Goal: Task Accomplishment & Management: Complete application form

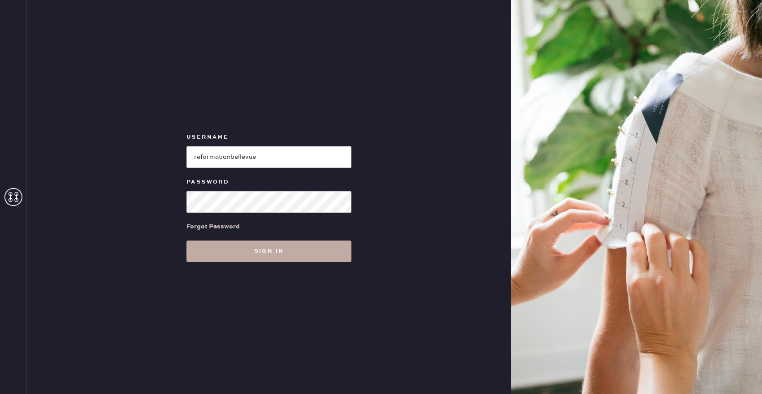
click at [296, 252] on button "Sign in" at bounding box center [269, 251] width 165 height 22
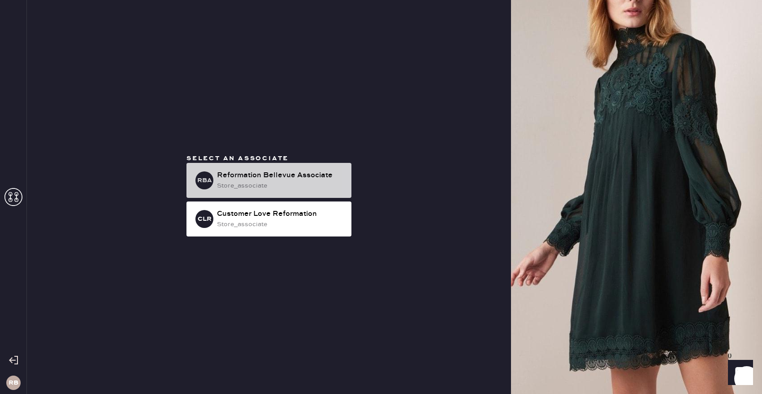
click at [314, 176] on div "Reformation Bellevue Associate" at bounding box center [280, 175] width 127 height 11
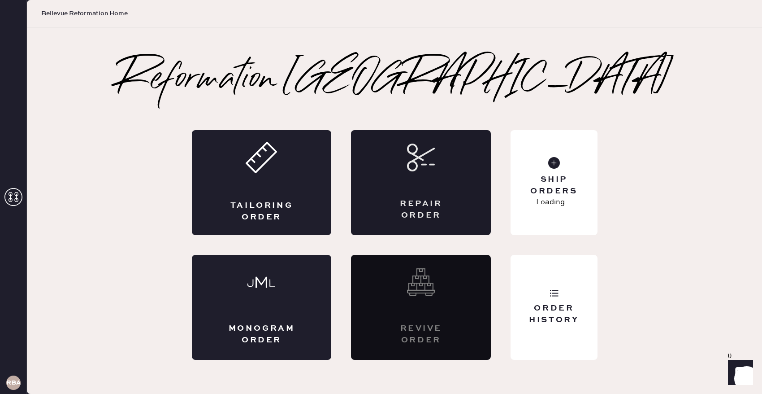
click at [406, 198] on div "Repair Order" at bounding box center [421, 209] width 68 height 22
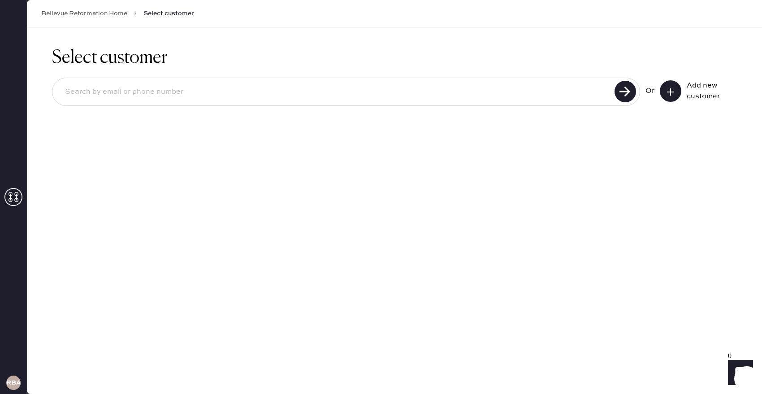
click at [246, 93] on input at bounding box center [335, 92] width 554 height 21
click at [676, 93] on button at bounding box center [671, 91] width 22 height 22
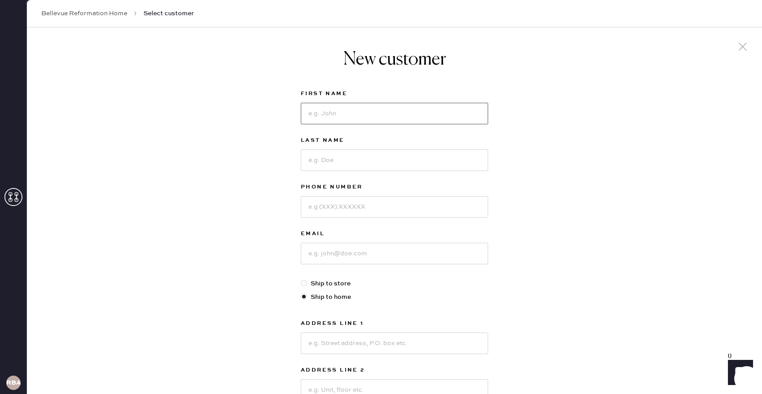
click at [332, 116] on input at bounding box center [394, 114] width 187 height 22
type input "[PERSON_NAME]"
click at [315, 161] on input "Wan" at bounding box center [394, 160] width 187 height 22
type input "[PERSON_NAME]"
click at [418, 200] on input at bounding box center [394, 207] width 187 height 22
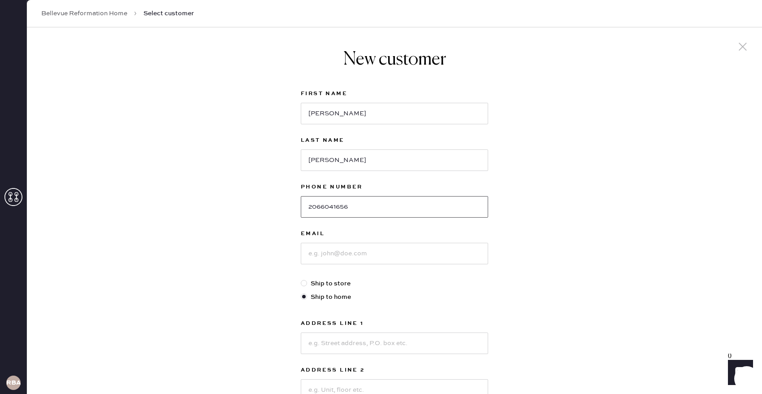
type input "2066041656"
click at [413, 245] on input at bounding box center [394, 254] width 187 height 22
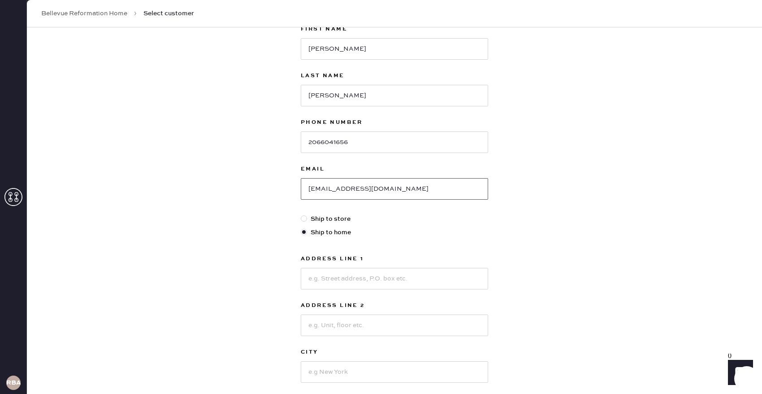
scroll to position [90, 0]
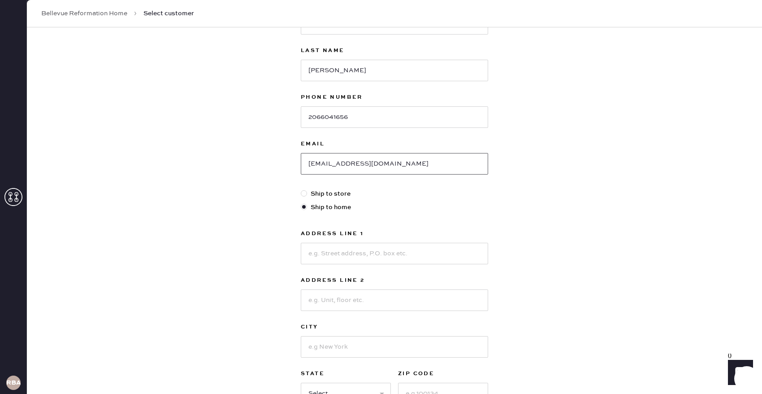
type input "[EMAIL_ADDRESS][DOMAIN_NAME]"
click at [344, 255] on input at bounding box center [394, 254] width 187 height 22
type input "[STREET_ADDRESS]"
click at [353, 346] on input at bounding box center [394, 347] width 187 height 22
click at [333, 344] on input at bounding box center [394, 347] width 187 height 22
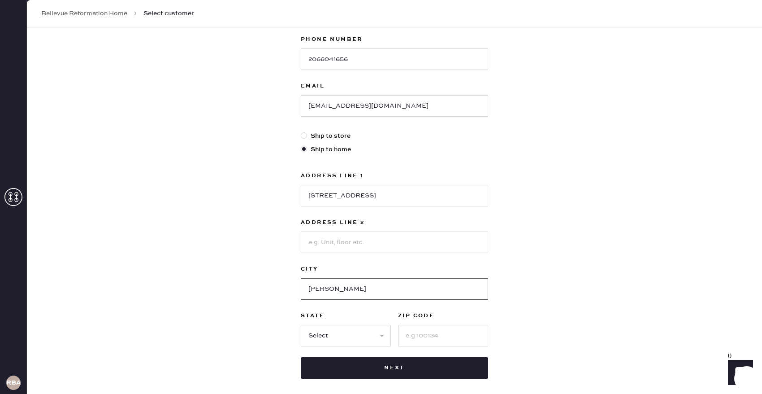
scroll to position [159, 0]
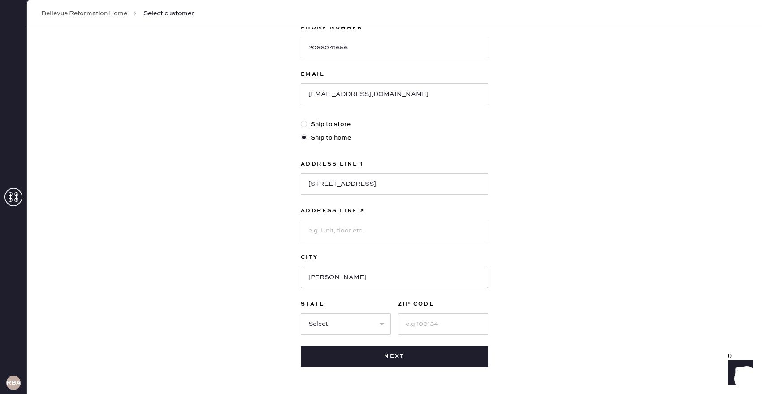
type input "[PERSON_NAME]"
click at [370, 321] on select "Select AK AL AR AZ CA CO CT [GEOGRAPHIC_DATA] DE FL [GEOGRAPHIC_DATA] HI [GEOGR…" at bounding box center [346, 324] width 90 height 22
select select "WA"
click at [413, 329] on input at bounding box center [443, 324] width 90 height 22
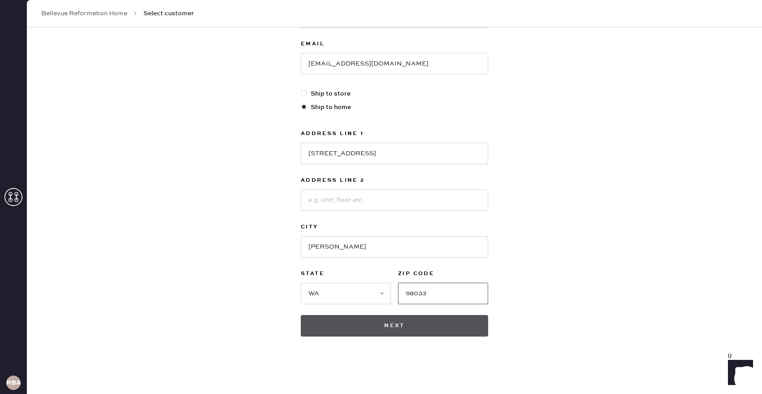
type input "98033"
click at [410, 326] on button "Next" at bounding box center [394, 326] width 187 height 22
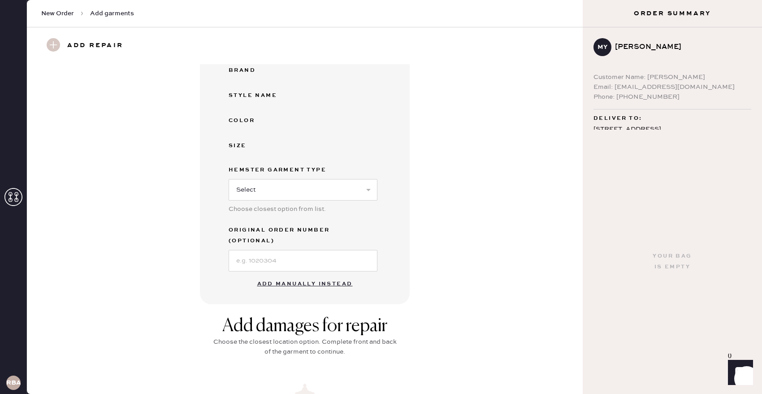
scroll to position [152, 0]
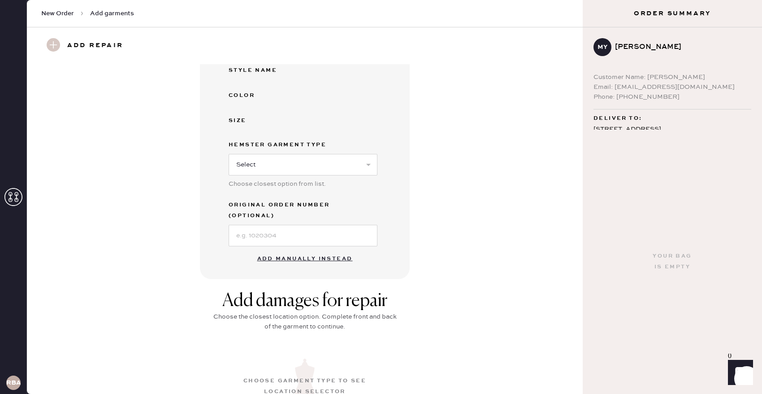
click at [313, 250] on button "Add manually instead" at bounding box center [305, 259] width 106 height 18
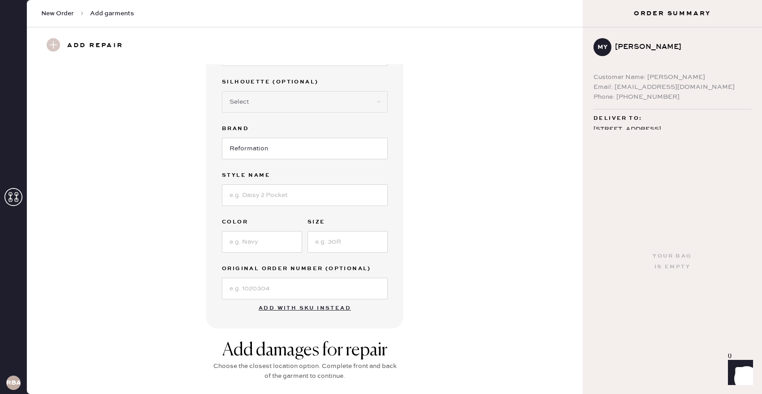
scroll to position [67, 0]
click at [353, 190] on input at bounding box center [305, 195] width 166 height 22
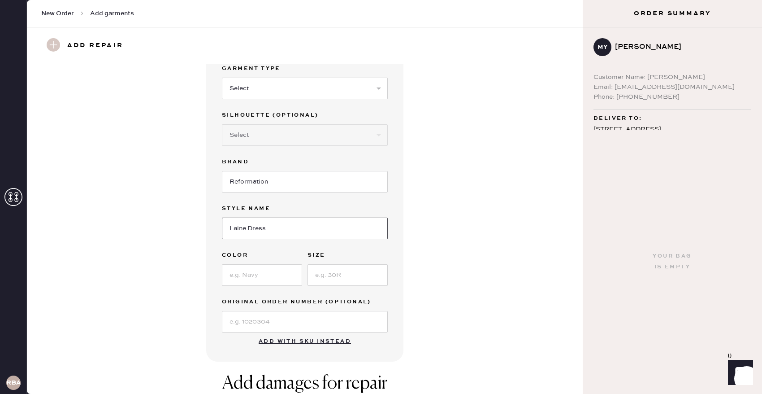
scroll to position [0, 0]
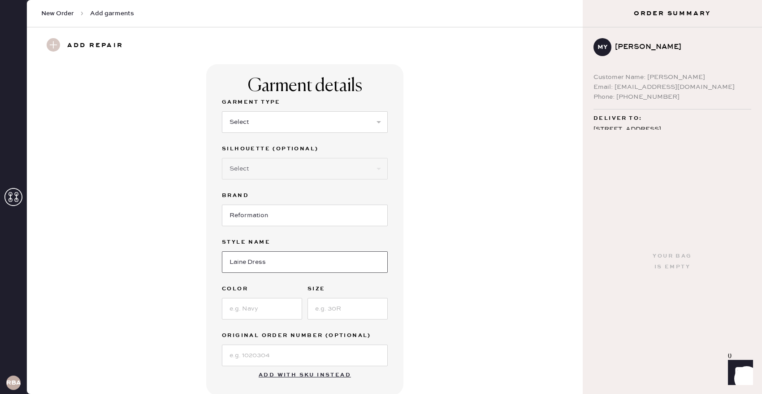
type input "Laine Dress"
click at [316, 126] on select "Select Basic Skirt Jeans Leggings Pants Shorts Basic Sleeved Dress Basic Sleeve…" at bounding box center [305, 122] width 166 height 22
select select "6"
click at [284, 166] on select "Select Maxi Dress Midi Dress Mini Dress Other" at bounding box center [305, 169] width 166 height 22
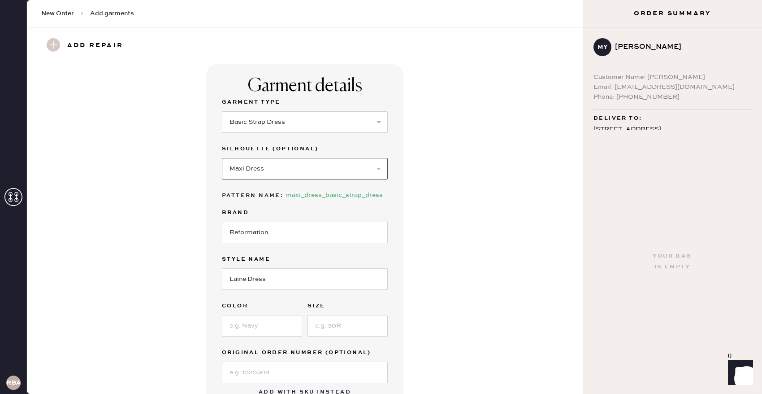
click at [279, 170] on select "Select Maxi Dress Midi Dress Mini Dress Other" at bounding box center [305, 169] width 166 height 22
select select "38"
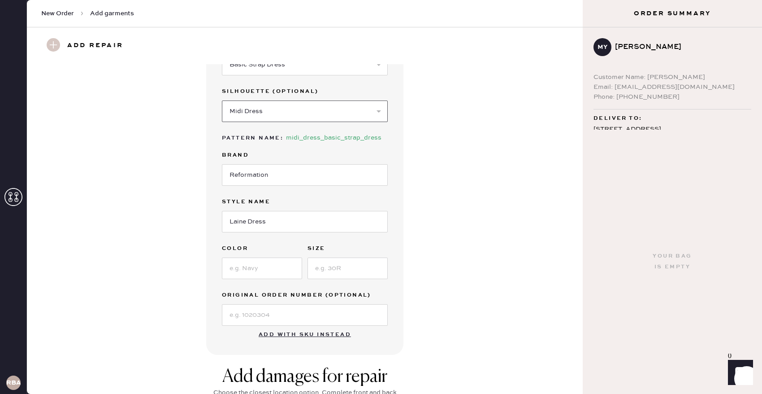
scroll to position [100, 0]
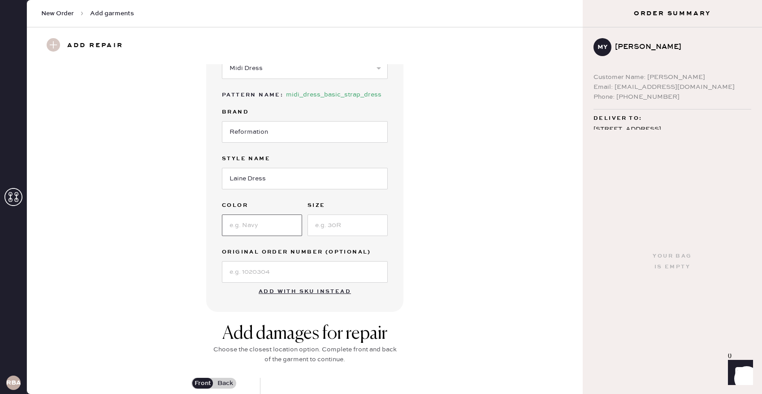
click at [268, 223] on input at bounding box center [262, 225] width 80 height 22
click at [324, 224] on input at bounding box center [348, 225] width 80 height 22
click at [286, 226] on input "Strawberry" at bounding box center [262, 225] width 80 height 22
type input "Strawberry Jam"
click at [335, 219] on input at bounding box center [348, 225] width 80 height 22
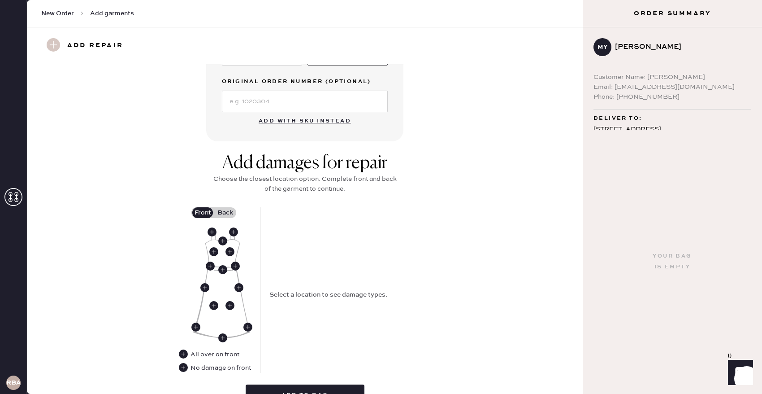
scroll to position [322, 0]
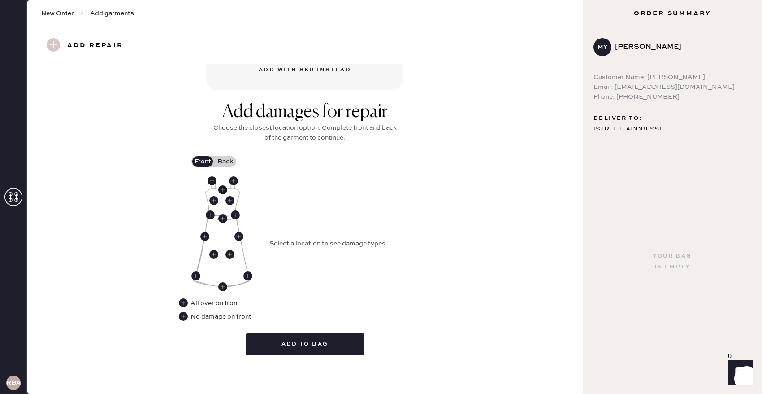
type input "6"
click at [224, 190] on use at bounding box center [222, 189] width 9 height 9
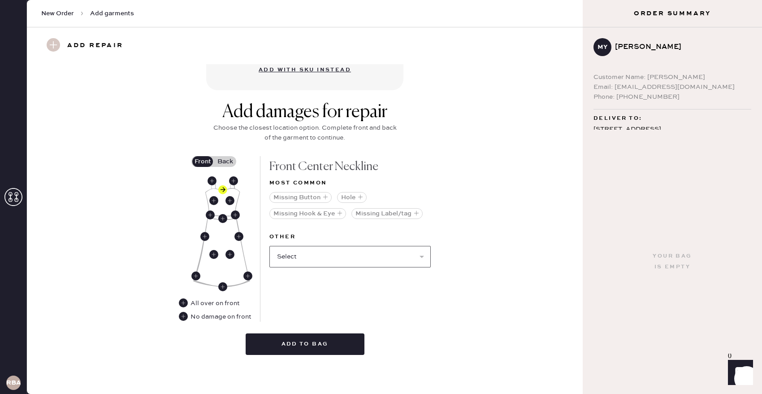
click at [313, 258] on select "Select Broken / Ripped Hem Broken Beads Broken Belt Loop Broken Button Broken C…" at bounding box center [350, 257] width 161 height 22
select select "1658"
select select
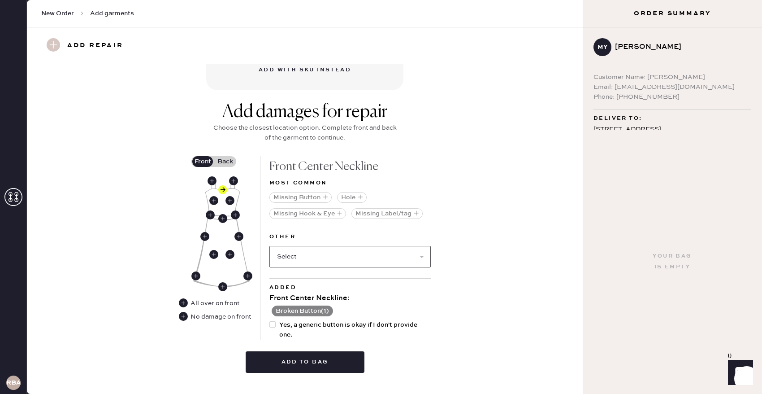
scroll to position [340, 0]
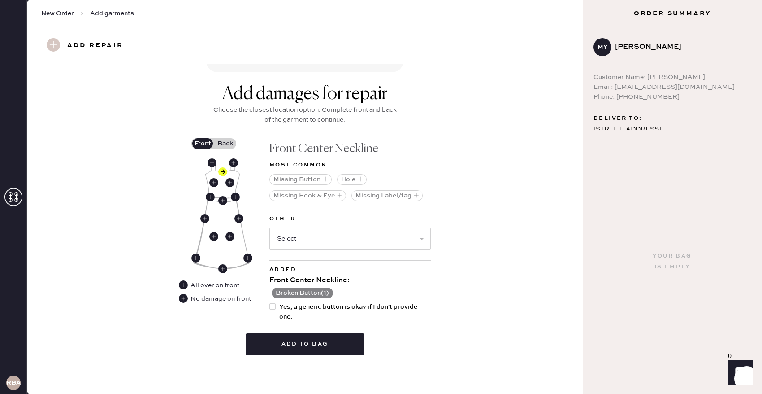
click at [224, 140] on label "Back" at bounding box center [225, 143] width 22 height 11
click at [225, 144] on input "Back" at bounding box center [225, 144] width 0 height 0
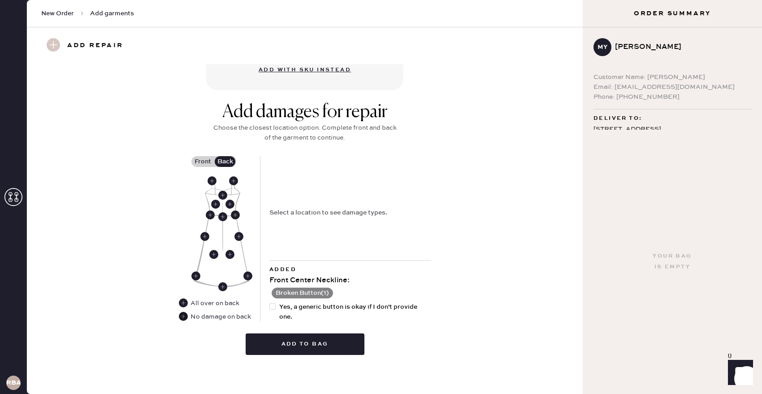
click at [183, 316] on use at bounding box center [183, 316] width 9 height 9
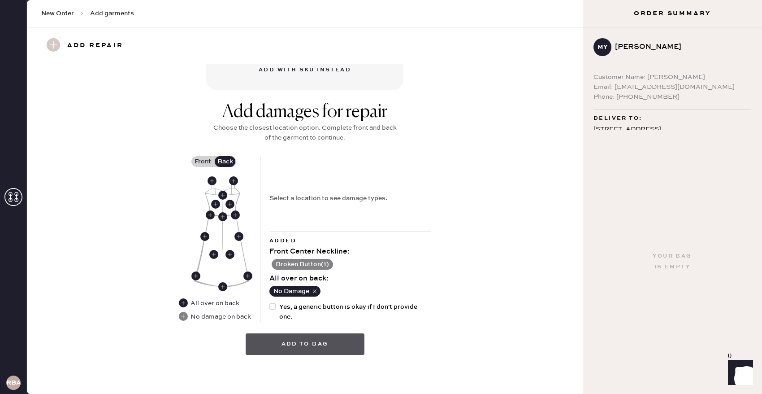
click at [309, 346] on button "Add to bag" at bounding box center [305, 344] width 119 height 22
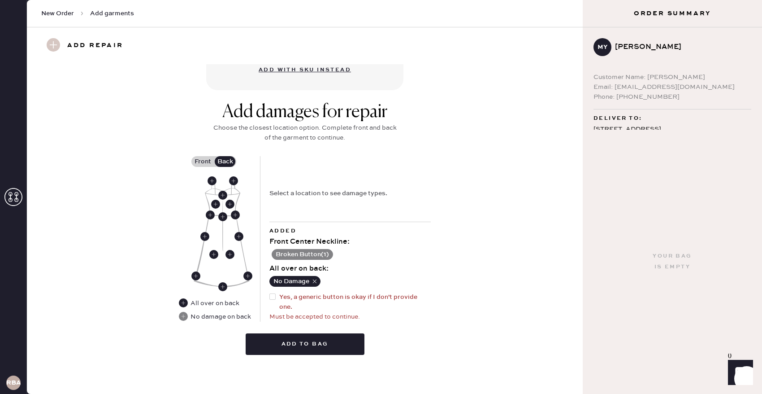
click at [274, 297] on div at bounding box center [273, 296] width 6 height 6
click at [270, 292] on input "Yes, a generic button is okay if I don't provide one." at bounding box center [270, 292] width 0 height 0
checkbox input "true"
click at [310, 335] on button "Add to bag" at bounding box center [305, 344] width 119 height 22
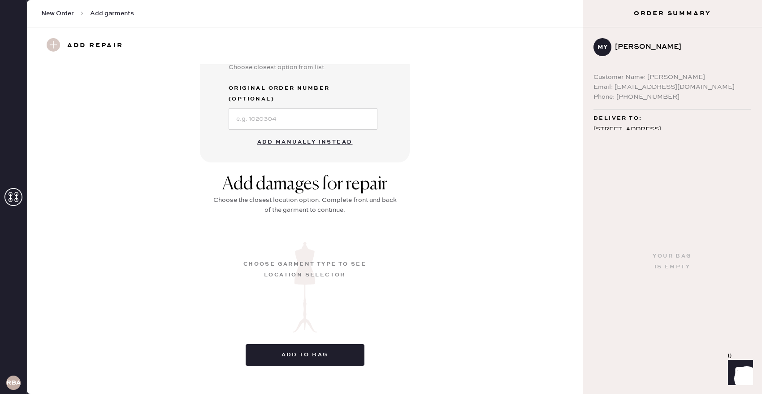
scroll to position [48, 0]
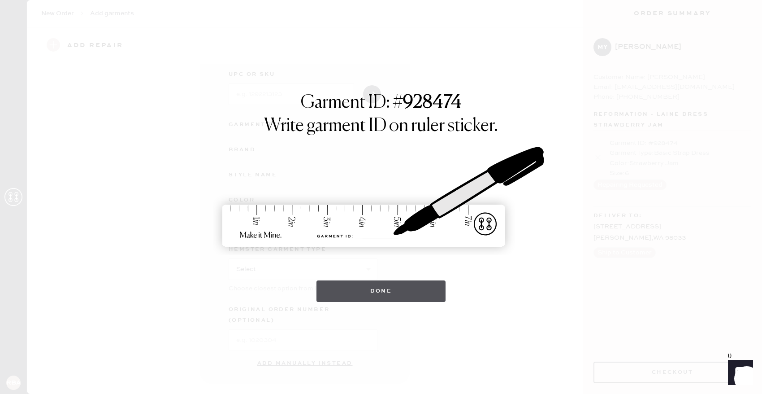
click at [416, 290] on button "Done" at bounding box center [382, 291] width 130 height 22
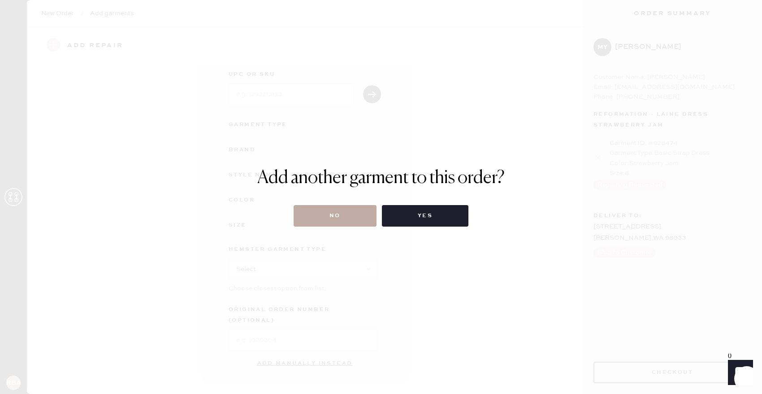
click at [362, 215] on button "No" at bounding box center [335, 216] width 83 height 22
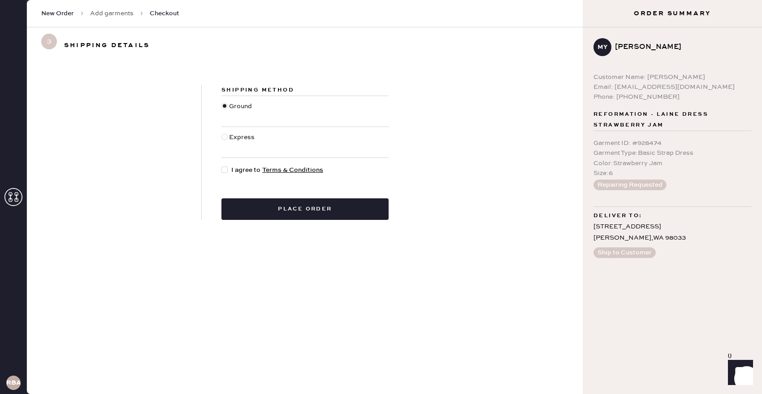
click at [239, 171] on span "I agree to Terms & Conditions" at bounding box center [277, 170] width 92 height 10
click at [222, 165] on input "I agree to Terms & Conditions" at bounding box center [222, 165] width 0 height 0
checkbox input "true"
click at [280, 217] on button "Place order" at bounding box center [305, 209] width 167 height 22
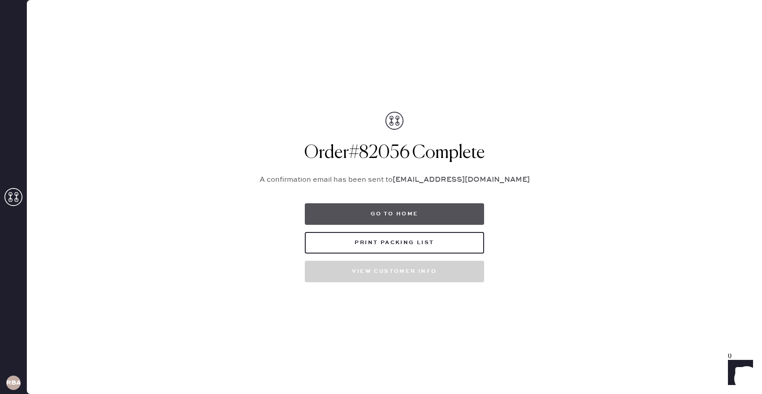
click at [376, 212] on button "Go to home" at bounding box center [394, 214] width 179 height 22
